Goal: Task Accomplishment & Management: Complete application form

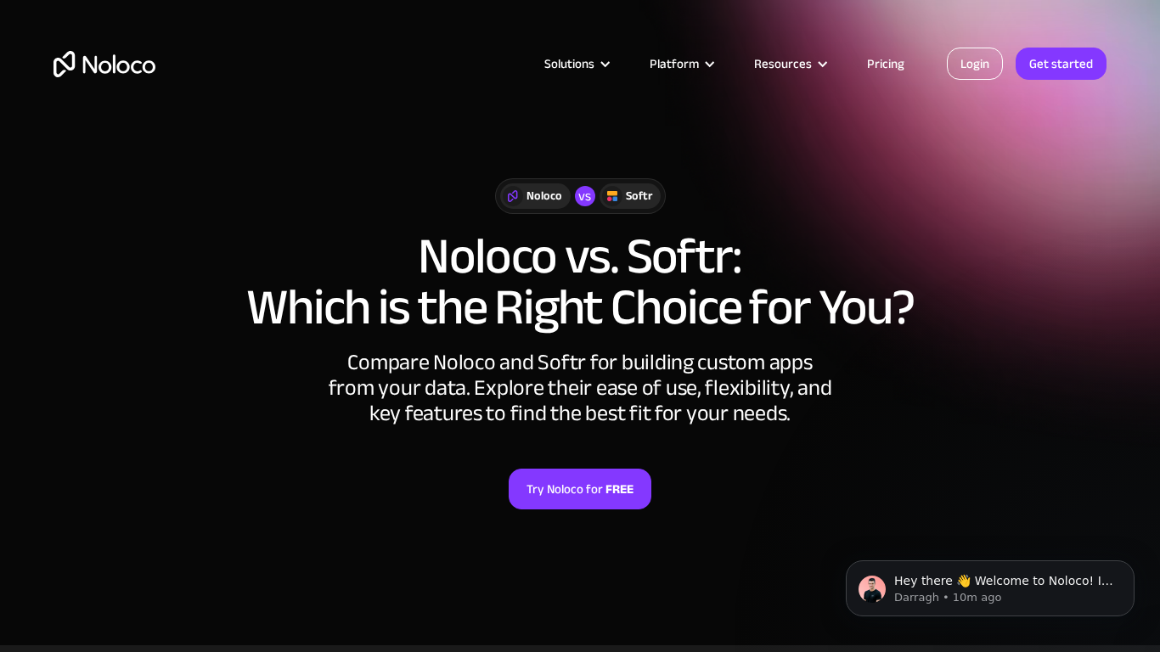
click at [992, 70] on link "Login" at bounding box center [975, 64] width 56 height 32
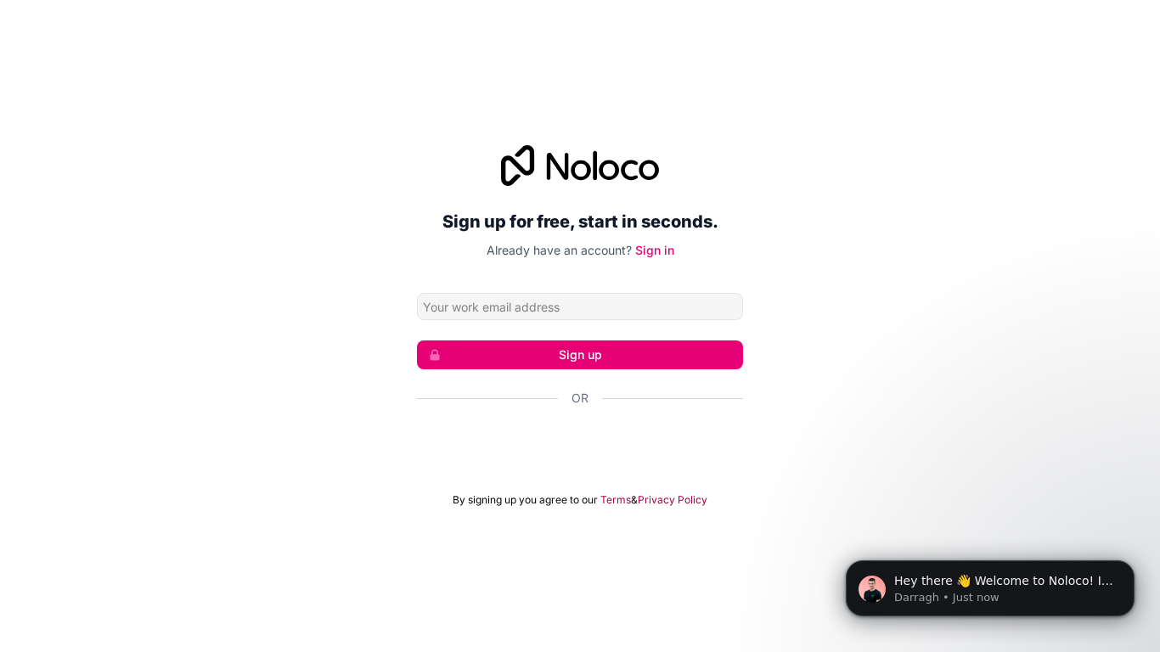
click at [971, 122] on div "Sign up for free, start in seconds. Already have an account? Sign in Sign up Or…" at bounding box center [580, 325] width 1160 height 409
click at [508, 309] on input "Email address" at bounding box center [580, 306] width 326 height 27
type input "saulalatufui140@gmail.com"
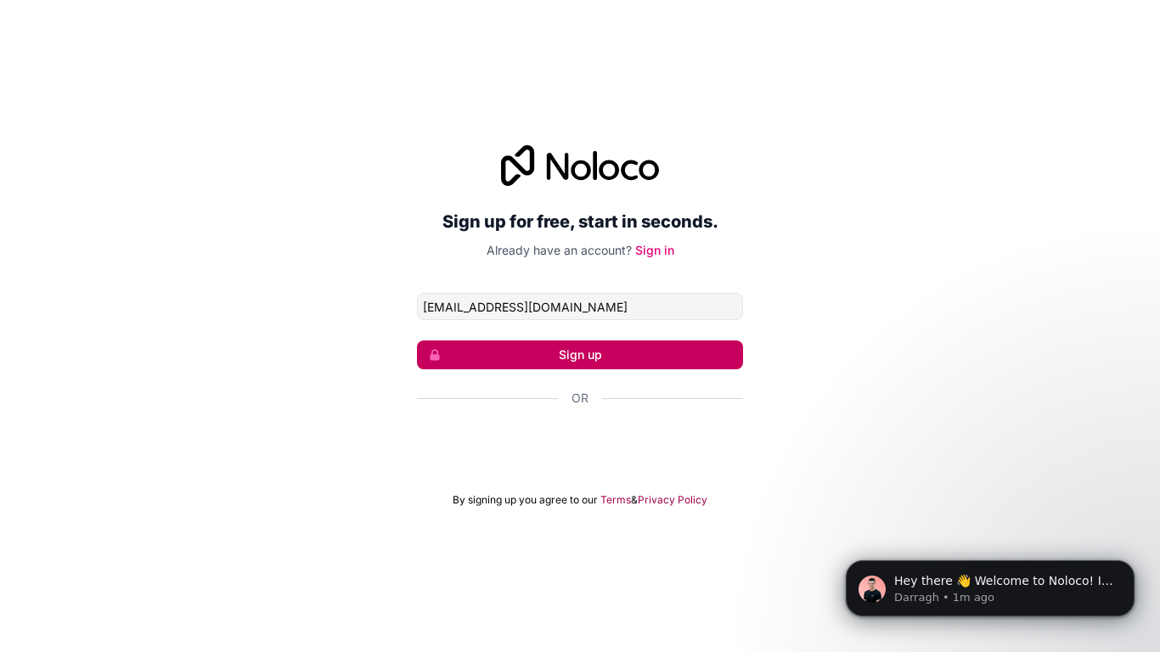
click at [558, 352] on button "Sign up" at bounding box center [580, 354] width 326 height 29
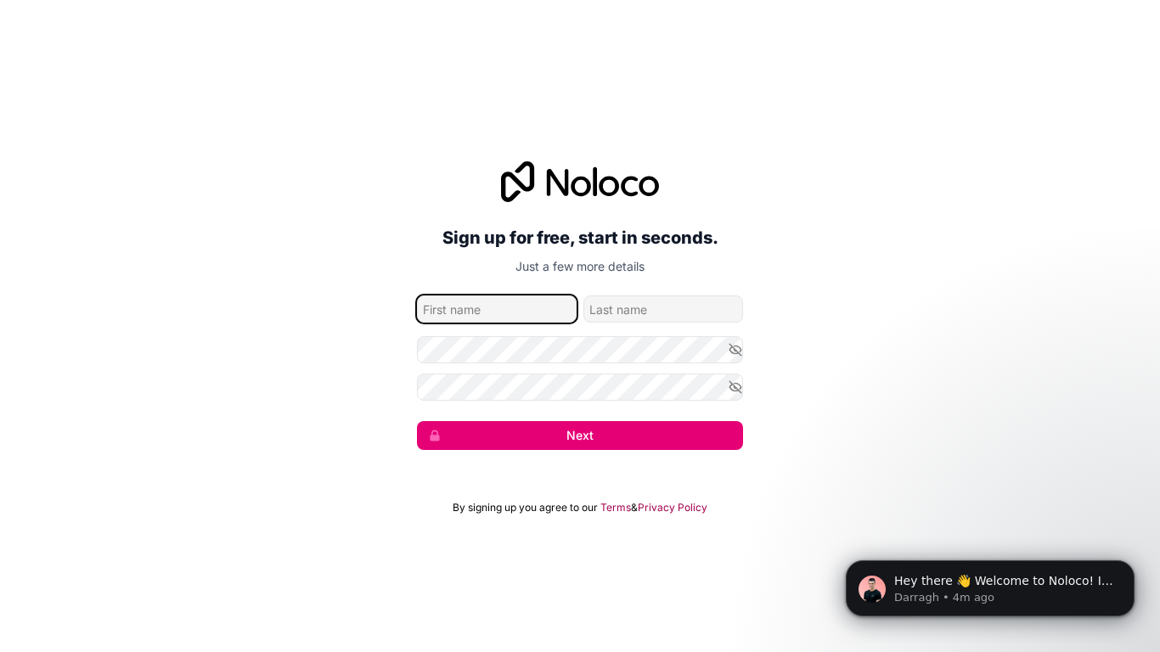
click at [539, 317] on input "given-name" at bounding box center [497, 308] width 160 height 27
type input "viliami"
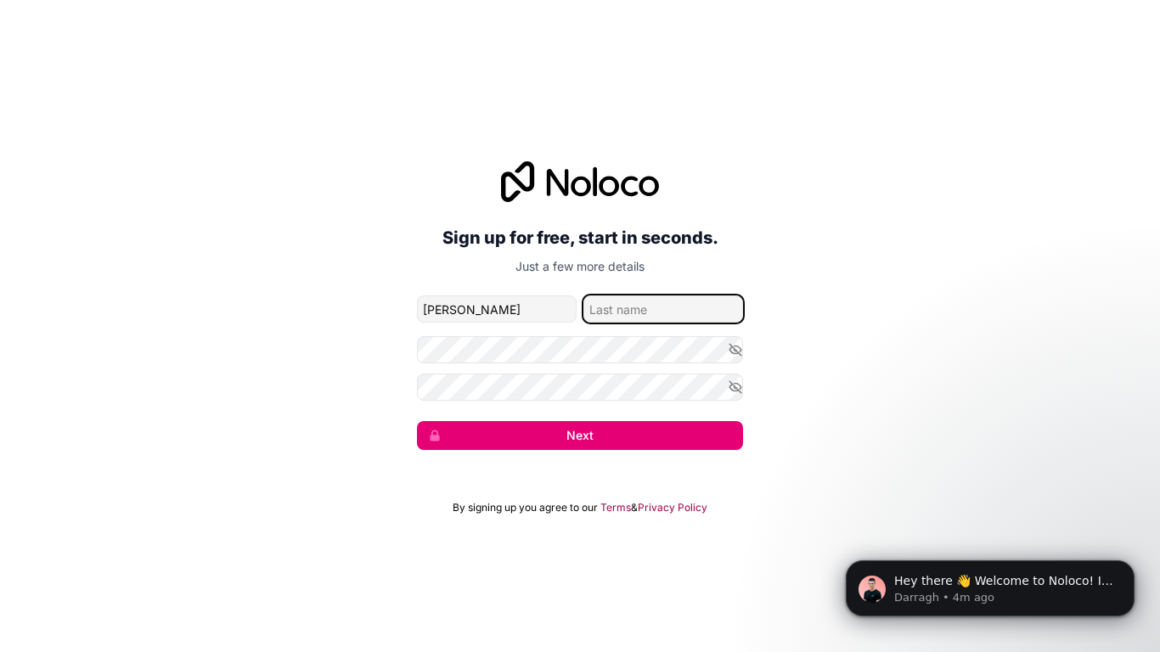
click at [603, 312] on input "family-name" at bounding box center [663, 308] width 160 height 27
type input "tufui"
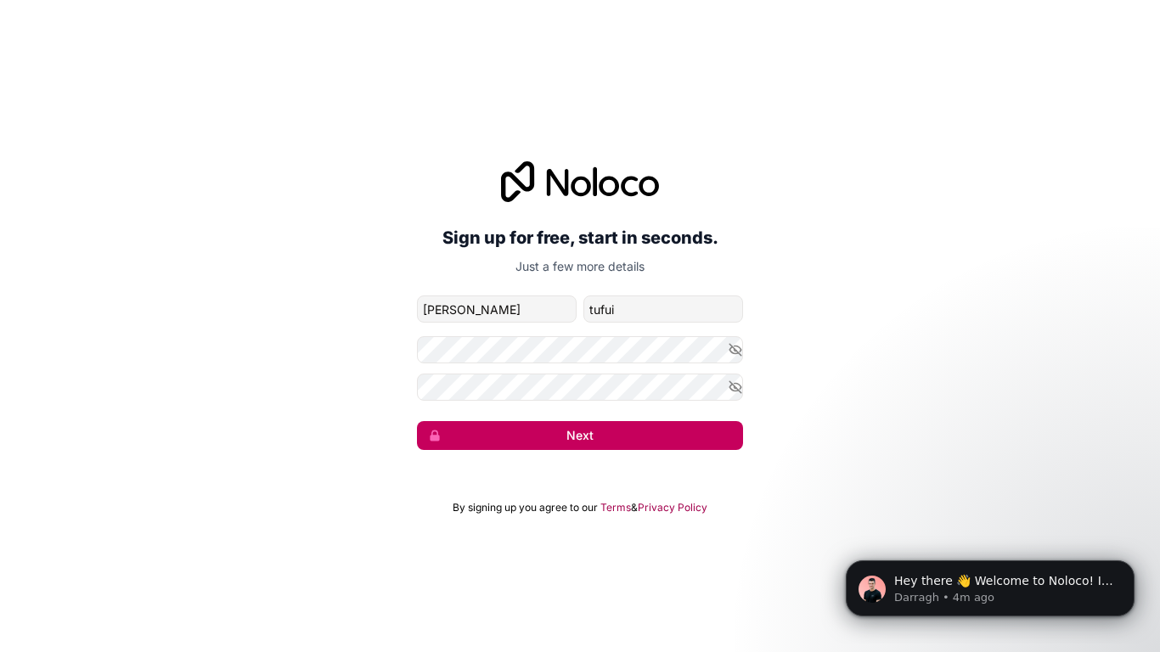
click at [625, 441] on button "Next" at bounding box center [580, 435] width 326 height 29
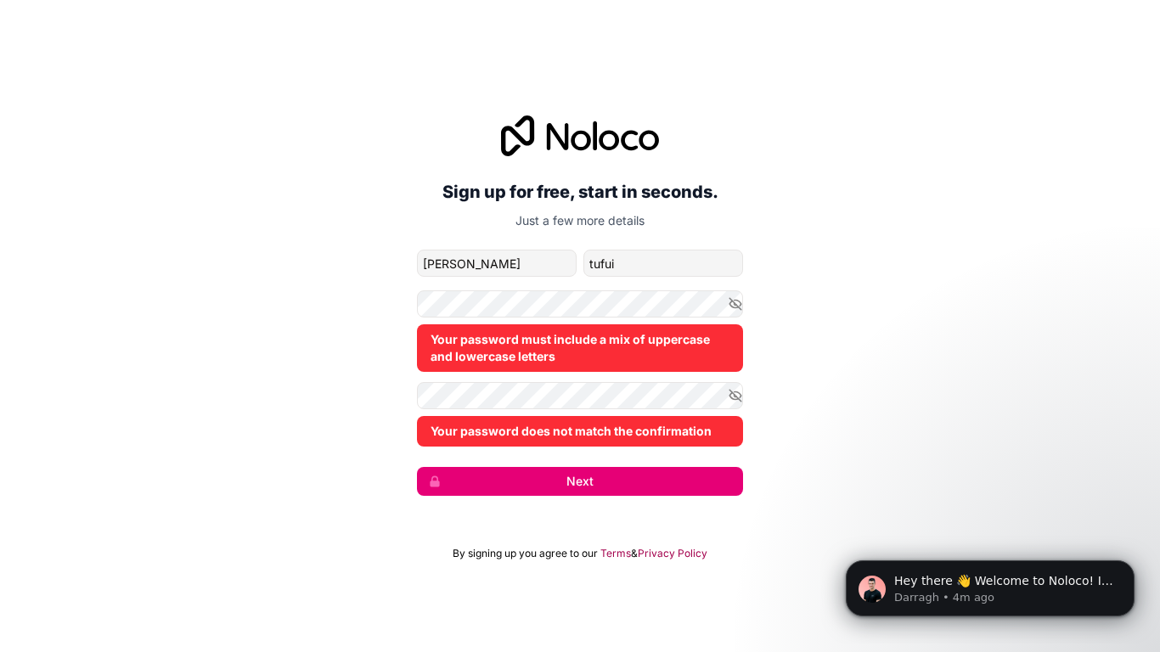
click at [555, 365] on div "Your password must include a mix of uppercase and lowercase letters" at bounding box center [580, 348] width 326 height 48
click at [736, 401] on icon "button" at bounding box center [735, 395] width 15 height 15
click at [737, 401] on icon "button" at bounding box center [735, 395] width 15 height 15
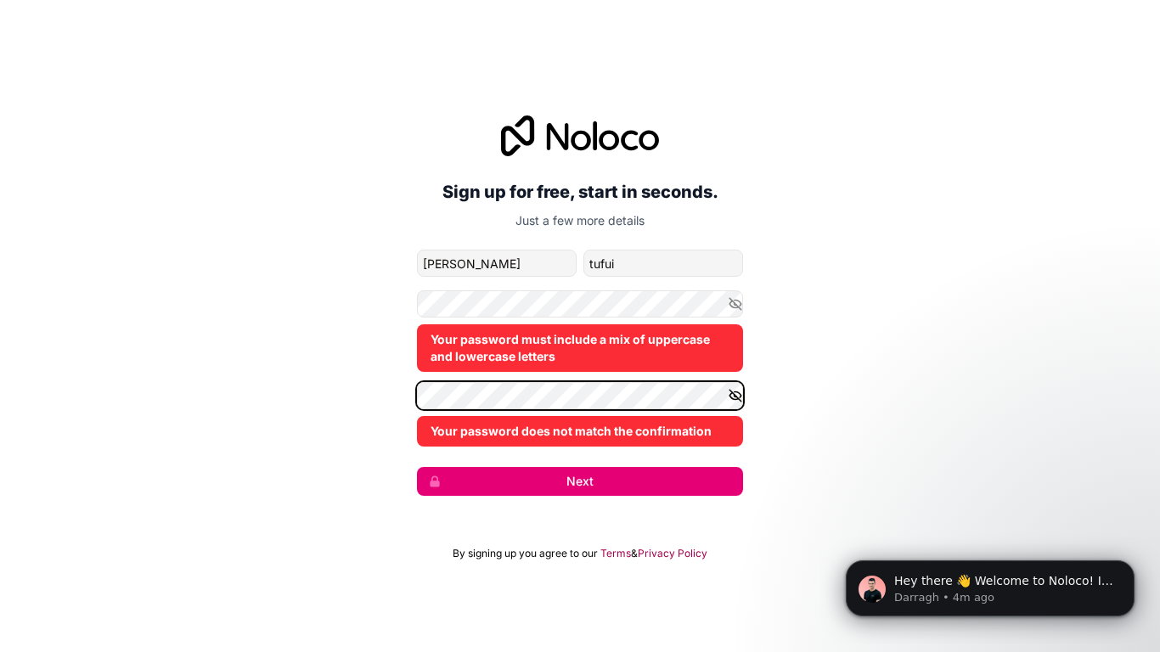
click at [402, 396] on div "Sign up for free, start in seconds. Just a few more details saulalatufui140@gma…" at bounding box center [580, 306] width 1160 height 428
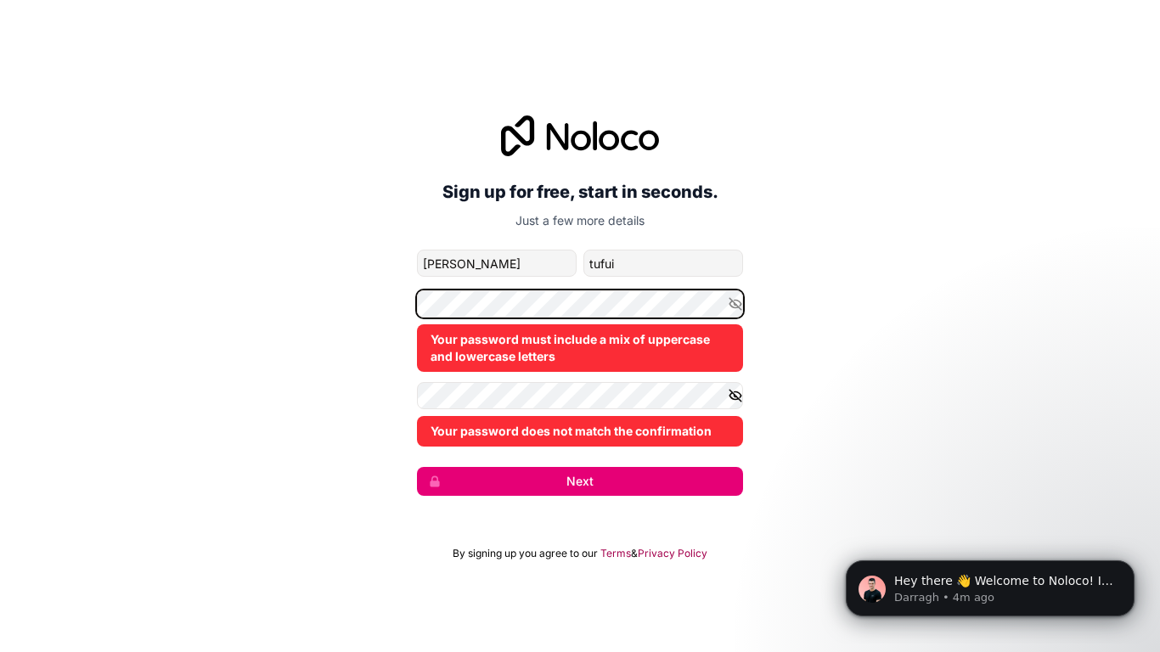
click at [361, 316] on div "Sign up for free, start in seconds. Just a few more details saulalatufui140@gma…" at bounding box center [580, 306] width 1160 height 428
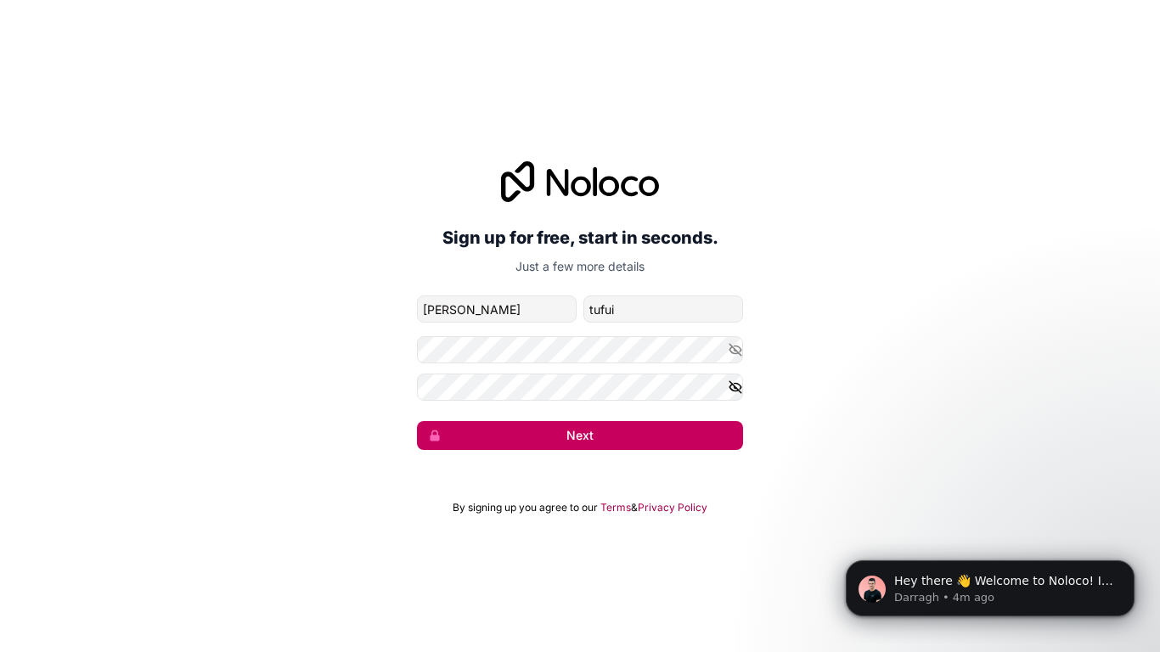
click at [421, 437] on span "submit" at bounding box center [430, 435] width 24 height 27
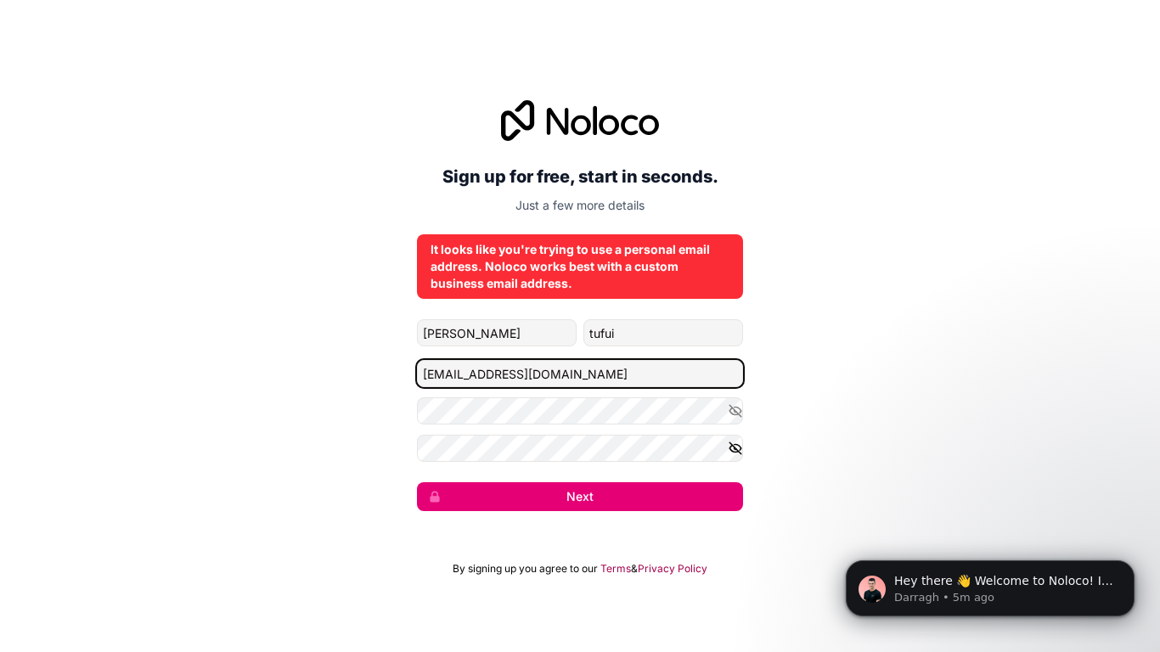
click at [610, 372] on input "saulalatufui140@gmail.com" at bounding box center [580, 373] width 326 height 27
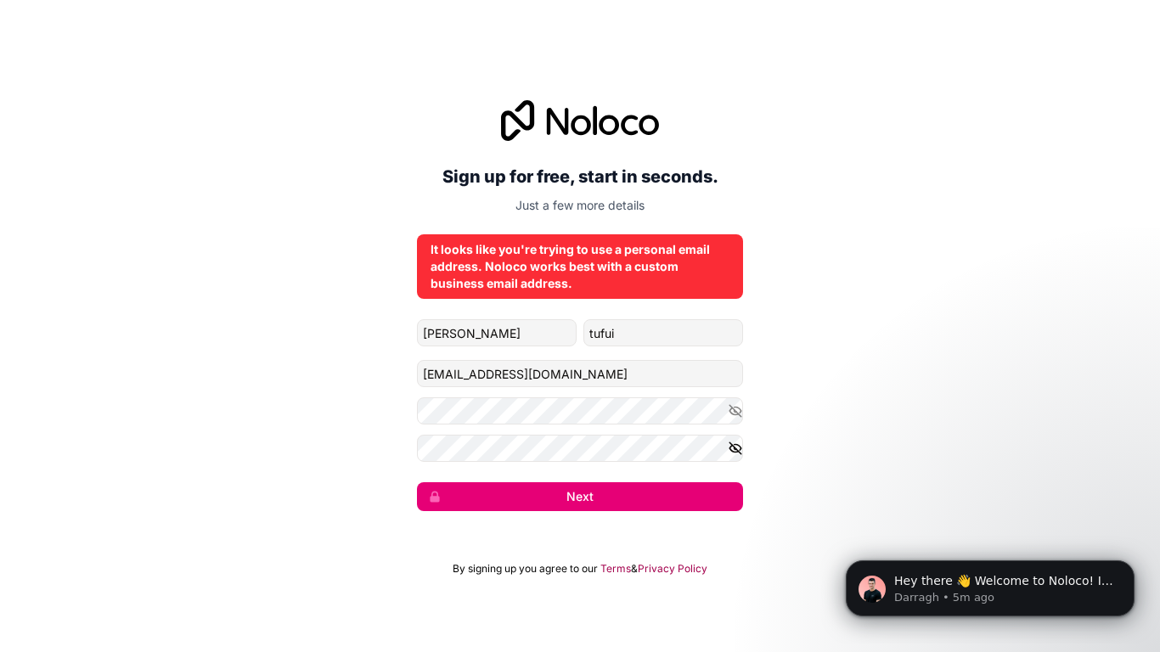
click at [733, 447] on icon "button" at bounding box center [734, 448] width 3 height 3
click at [734, 447] on icon "button" at bounding box center [735, 448] width 3 height 3
click at [740, 413] on icon "button" at bounding box center [735, 410] width 15 height 15
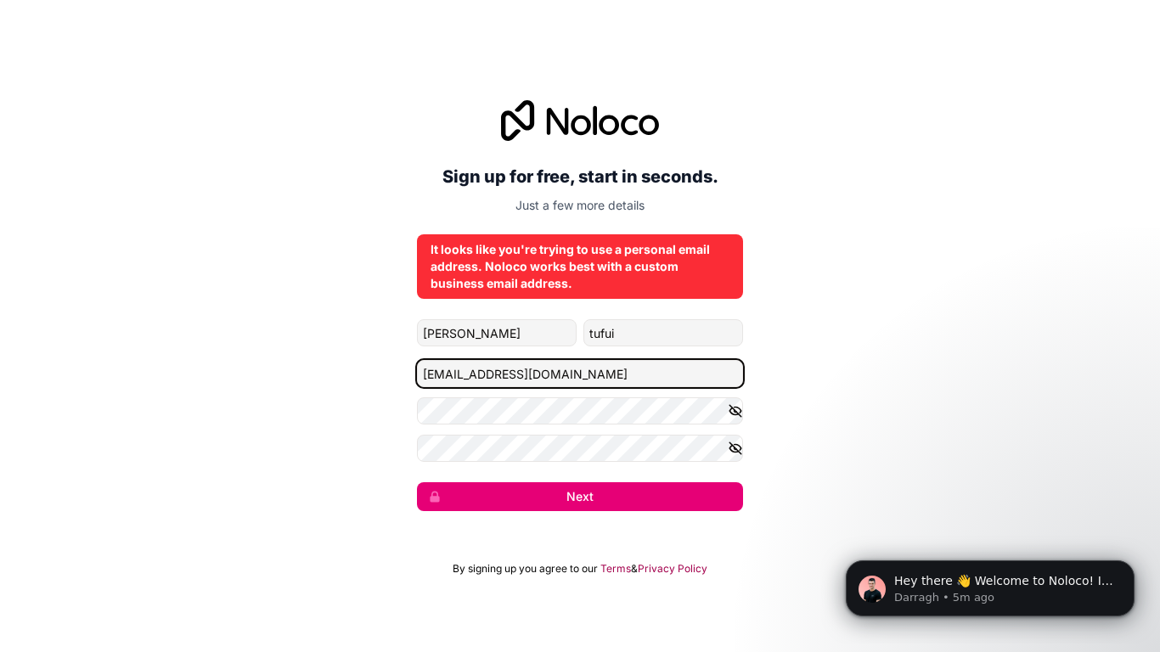
drag, startPoint x: 665, startPoint y: 374, endPoint x: 343, endPoint y: 317, distance: 326.6
click at [343, 317] on div "Sign up for free, start in seconds. Just a few more details It looks like you'r…" at bounding box center [580, 305] width 1160 height 458
type input "="
paste input "PXSBqUVta@!t6Jj"
drag, startPoint x: 548, startPoint y: 385, endPoint x: 366, endPoint y: 384, distance: 181.7
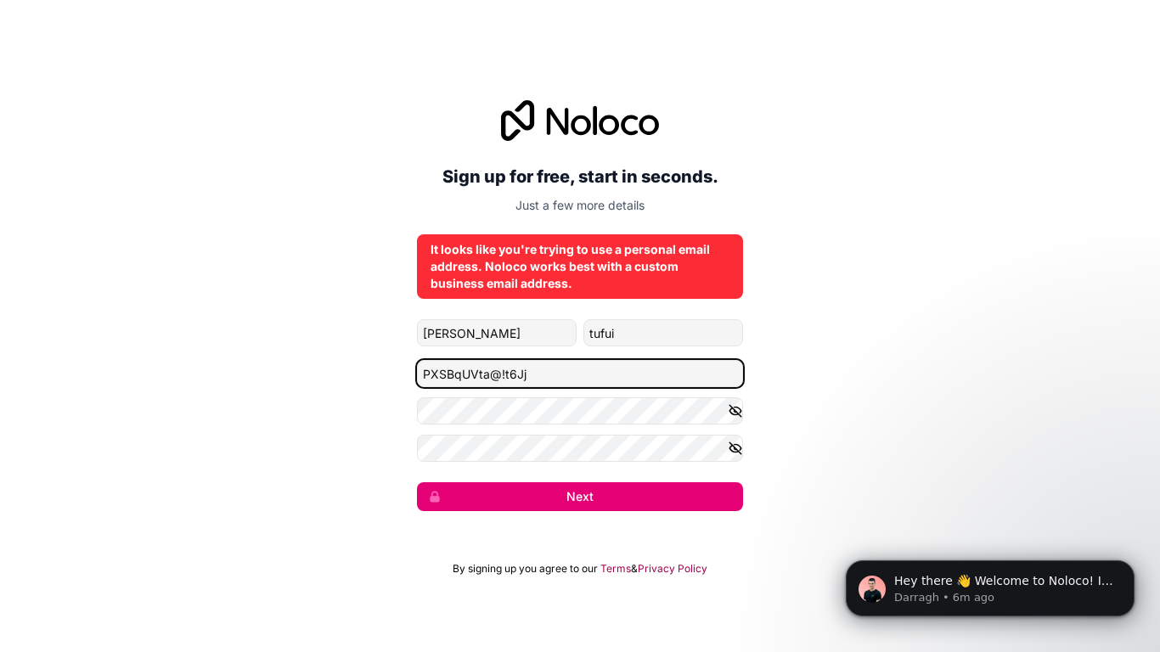
click at [366, 384] on div "Sign up for free, start in seconds. Just a few more details It looks like you'r…" at bounding box center [580, 305] width 1160 height 458
type input "PXSBqUVta@!t6Jj"
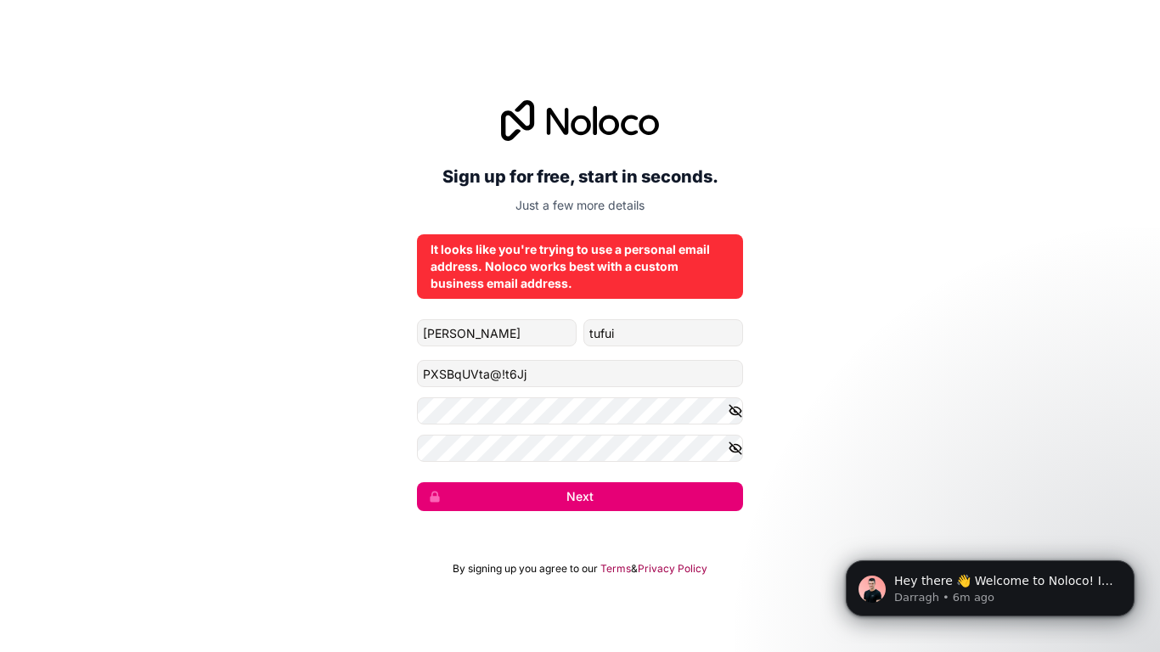
click at [366, 384] on div "Sign up for free, start in seconds. Just a few more details It looks like you'r…" at bounding box center [580, 305] width 1160 height 458
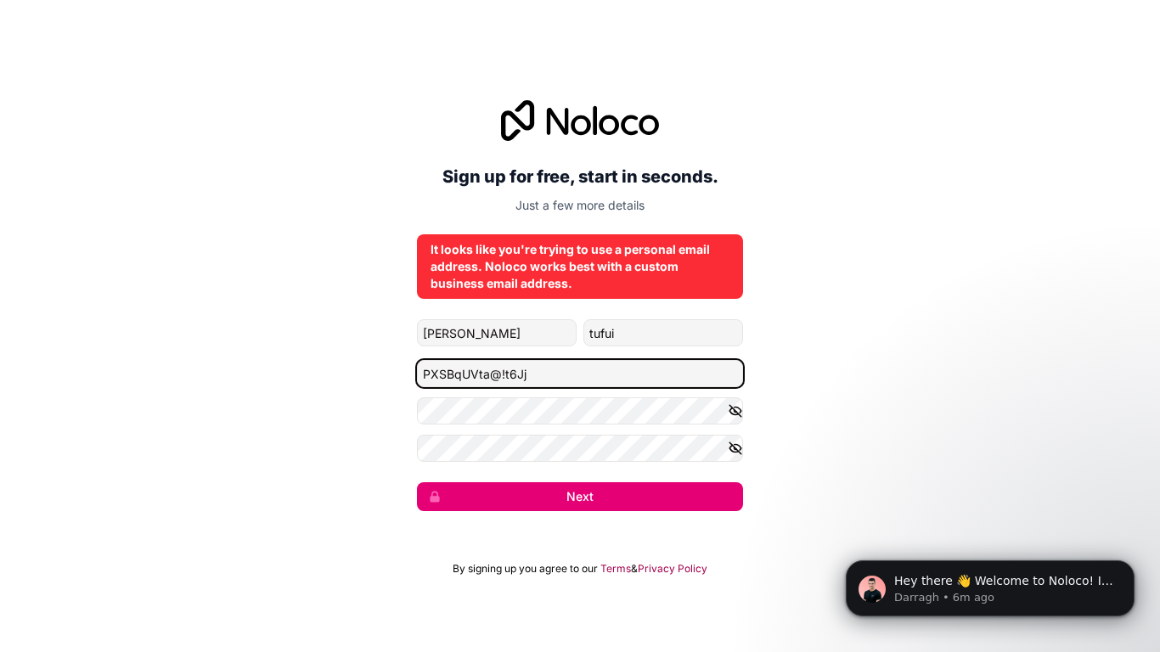
drag, startPoint x: 542, startPoint y: 380, endPoint x: 373, endPoint y: 364, distance: 169.7
click at [373, 364] on div "Sign up for free, start in seconds. Just a few more details It looks like you'r…" at bounding box center [580, 305] width 1160 height 458
paste input "saulalatufui140@gmail.com"
type input "saulalatufui140@gmail.com"
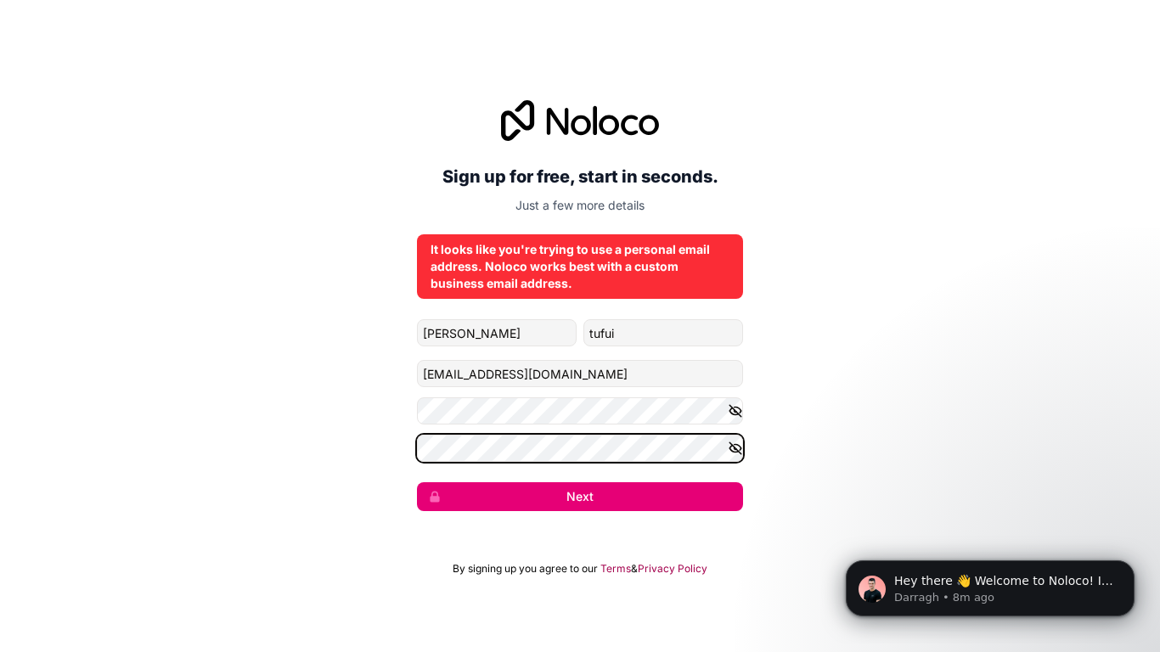
click at [355, 459] on div "Sign up for free, start in seconds. Just a few more details It looks like you'r…" at bounding box center [580, 305] width 1160 height 458
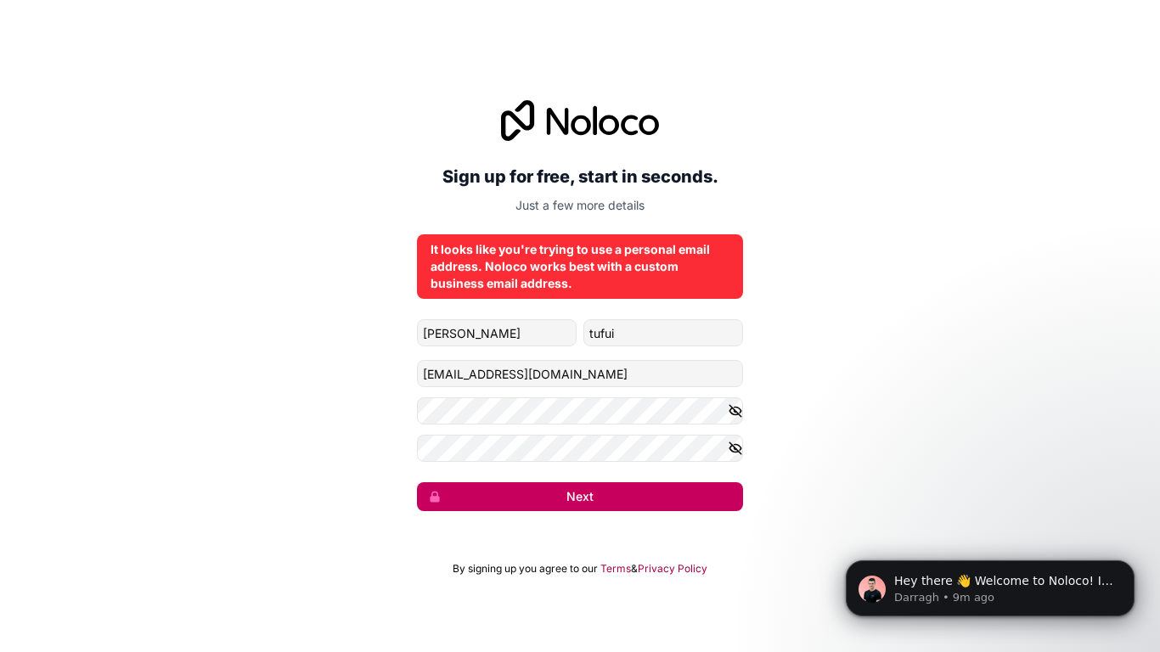
click at [535, 502] on button "Next" at bounding box center [580, 496] width 326 height 29
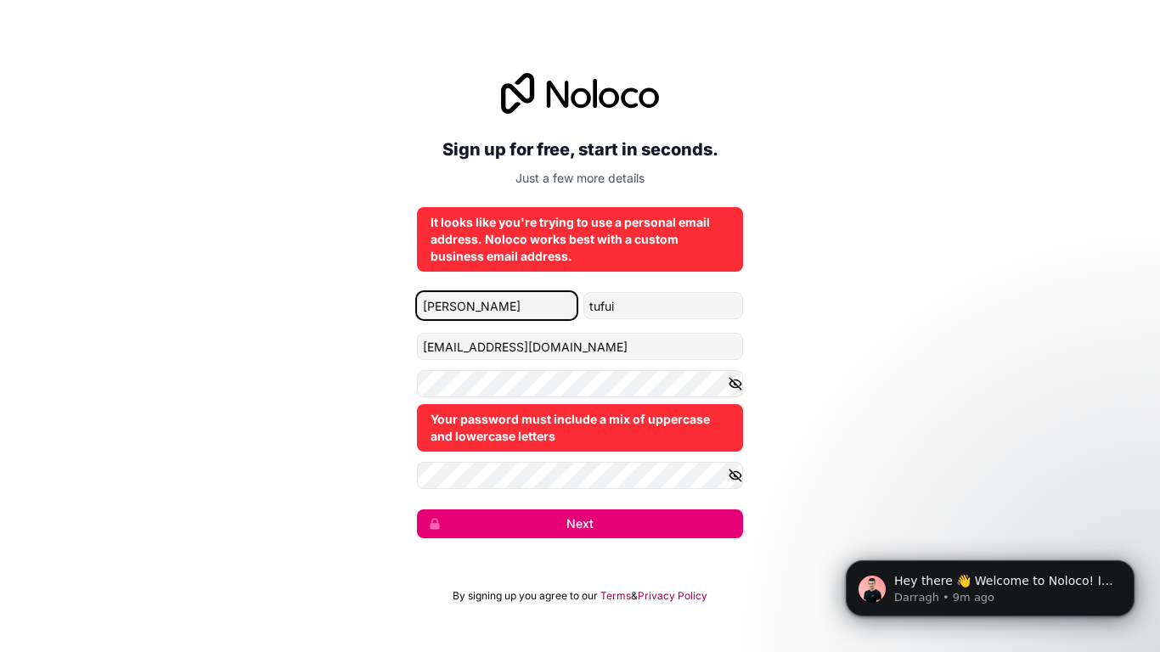
drag, startPoint x: 499, startPoint y: 311, endPoint x: 374, endPoint y: 316, distance: 125.7
click at [374, 316] on div "Sign up for free, start in seconds. Just a few more details It looks like you'r…" at bounding box center [580, 305] width 1160 height 513
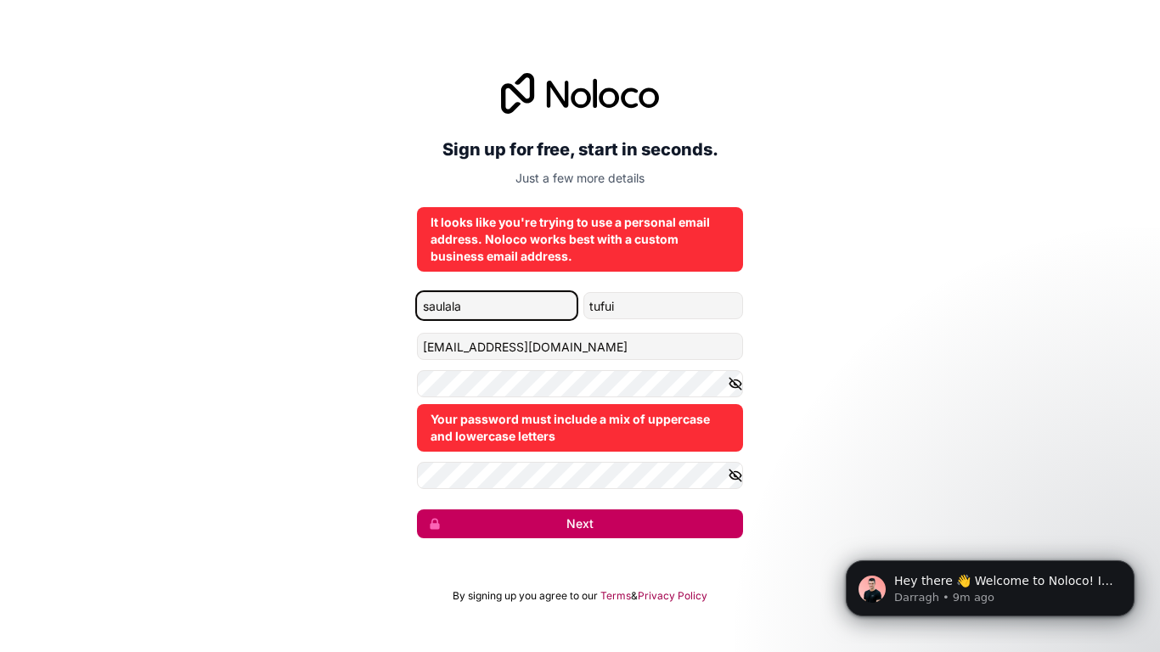
type input "saulala"
click at [502, 519] on button "Next" at bounding box center [580, 523] width 326 height 29
